Goal: Transaction & Acquisition: Purchase product/service

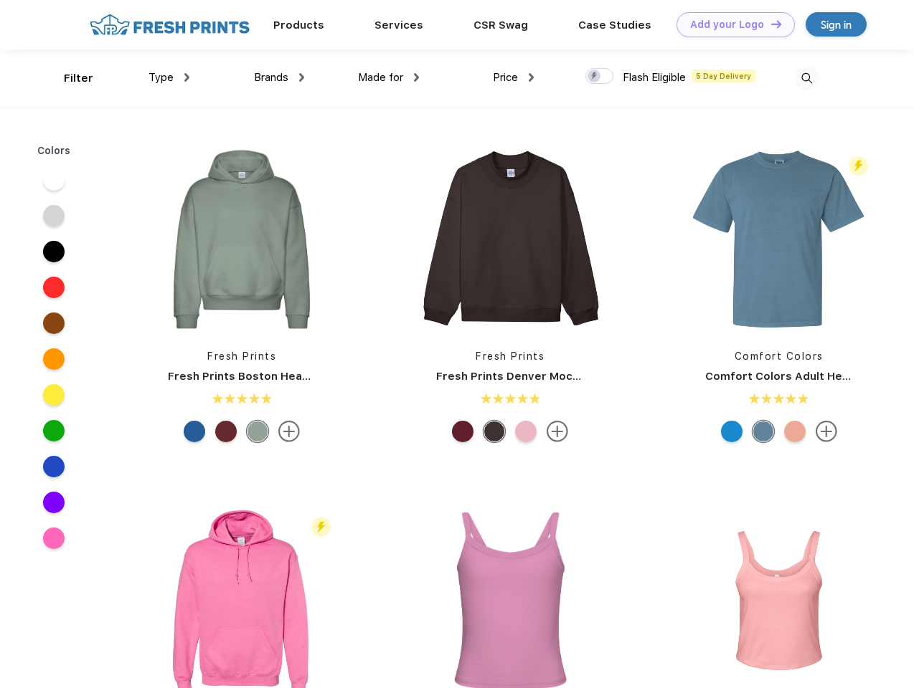
click at [730, 24] on link "Add your Logo Design Tool" at bounding box center [735, 24] width 118 height 25
click at [0, 0] on div "Design Tool" at bounding box center [0, 0] width 0 height 0
click at [769, 24] on link "Add your Logo Design Tool" at bounding box center [735, 24] width 118 height 25
click at [69, 78] on div "Filter" at bounding box center [78, 78] width 29 height 16
click at [169, 77] on span "Type" at bounding box center [160, 77] width 25 height 13
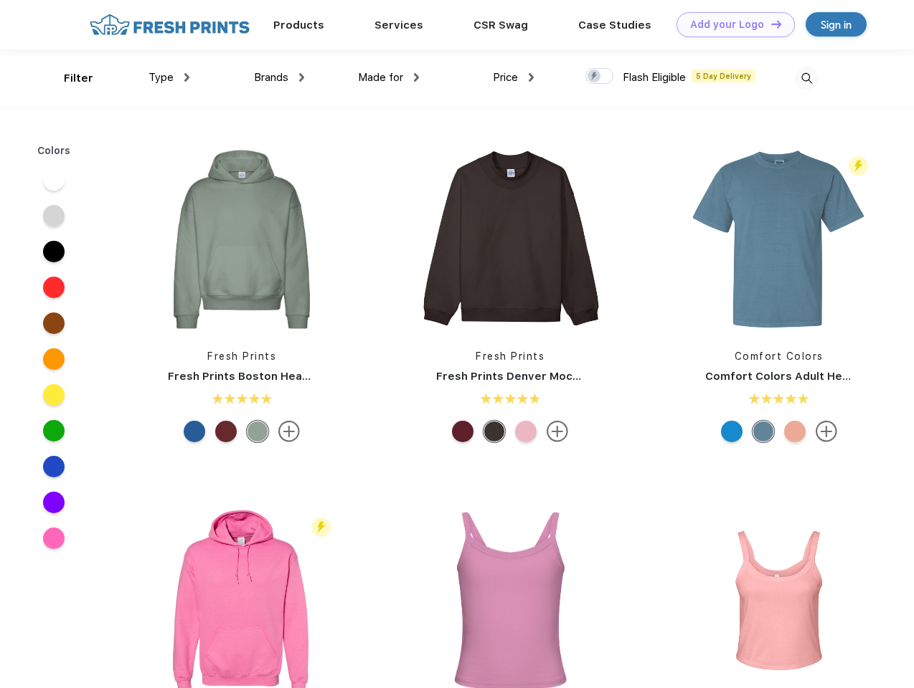
click at [279, 77] on span "Brands" at bounding box center [271, 77] width 34 height 13
click at [389, 77] on span "Made for" at bounding box center [380, 77] width 45 height 13
click at [513, 77] on span "Price" at bounding box center [505, 77] width 25 height 13
click at [600, 77] on div at bounding box center [599, 76] width 28 height 16
click at [595, 77] on input "checkbox" at bounding box center [589, 71] width 9 height 9
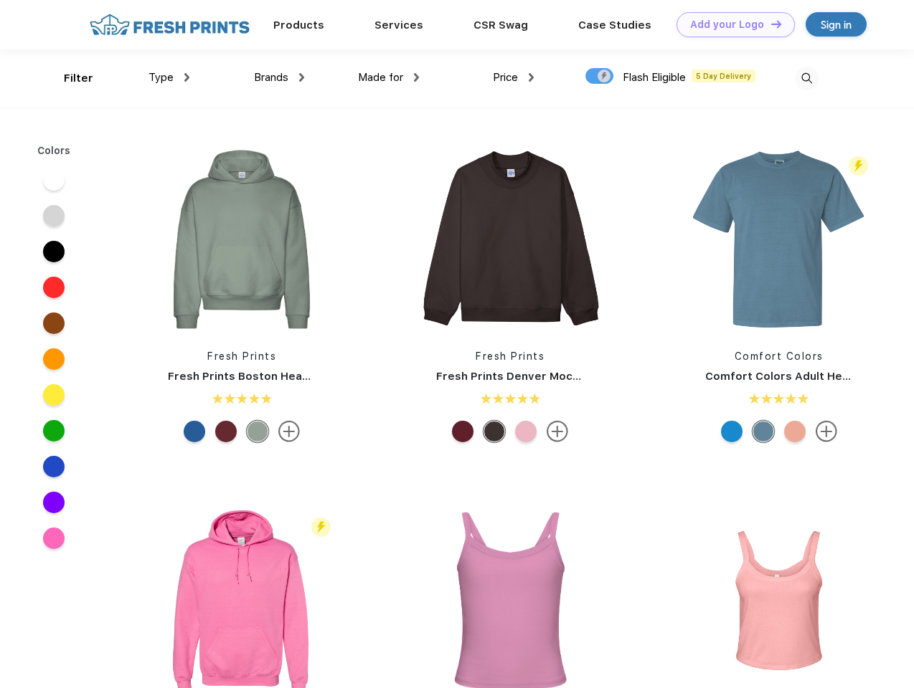
click at [806, 78] on img at bounding box center [807, 79] width 24 height 24
